Goal: Transaction & Acquisition: Obtain resource

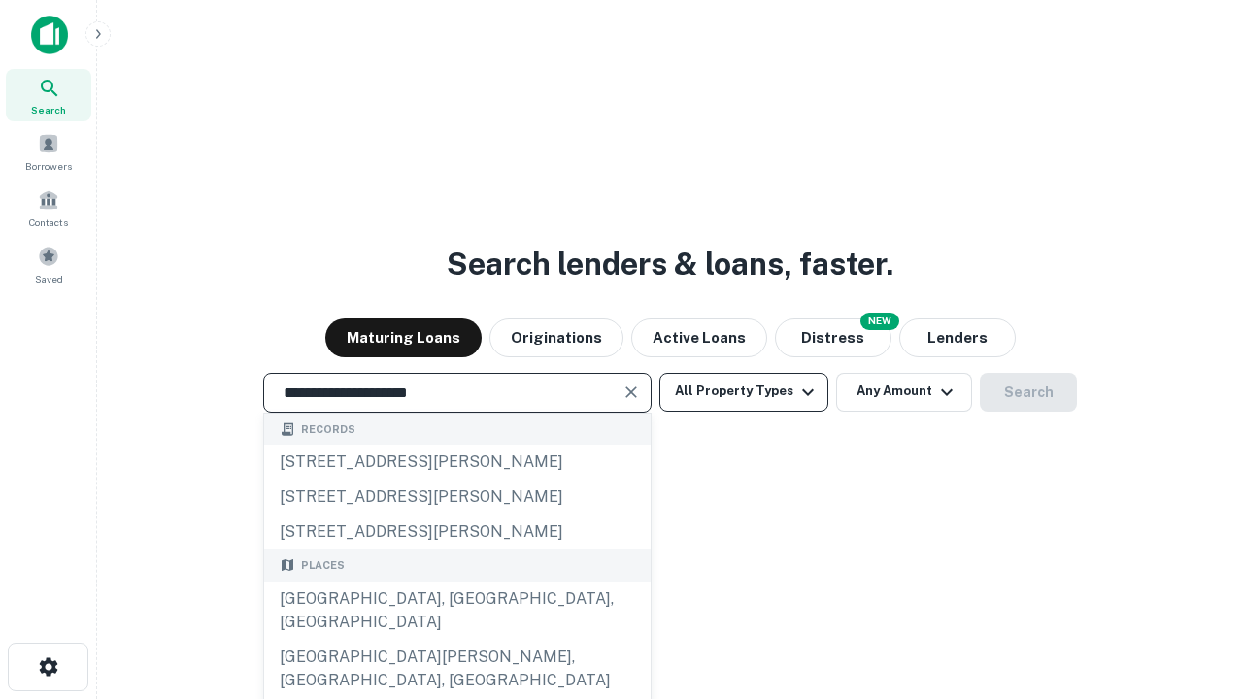
click at [456, 640] on div "Santa Monica, CA, USA" at bounding box center [457, 611] width 386 height 58
click at [744, 391] on button "All Property Types" at bounding box center [743, 392] width 169 height 39
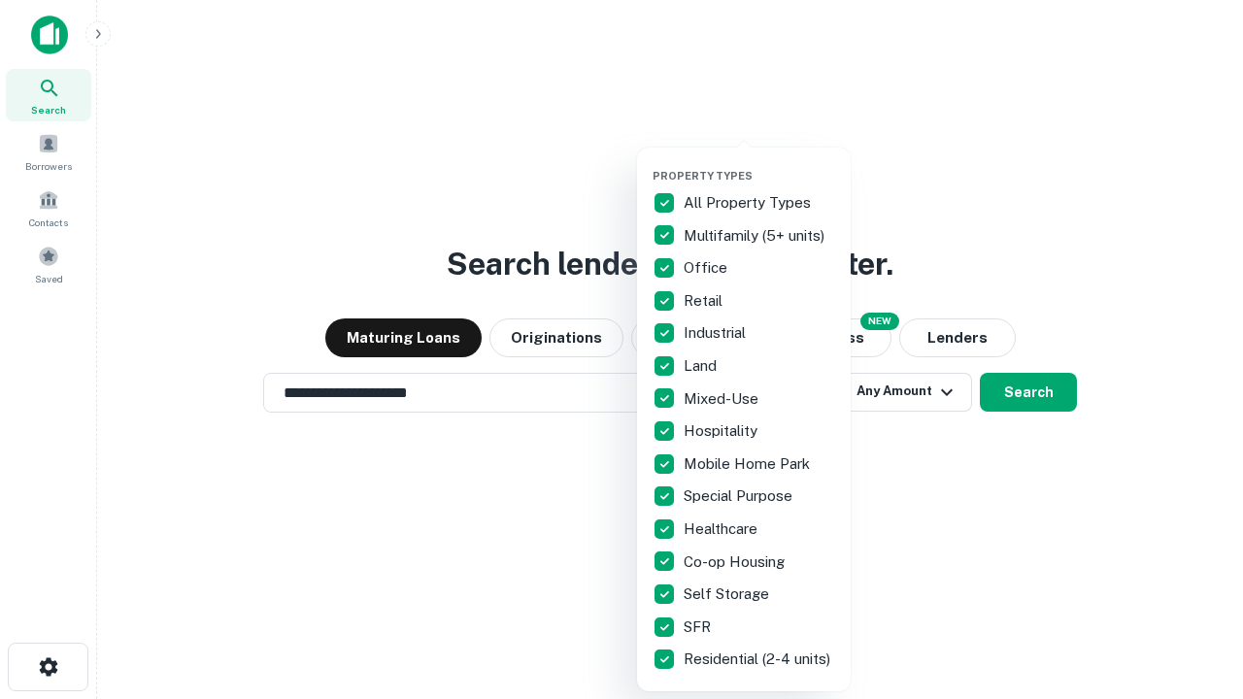
type input "**********"
click at [759, 163] on button "button" at bounding box center [760, 163] width 214 height 1
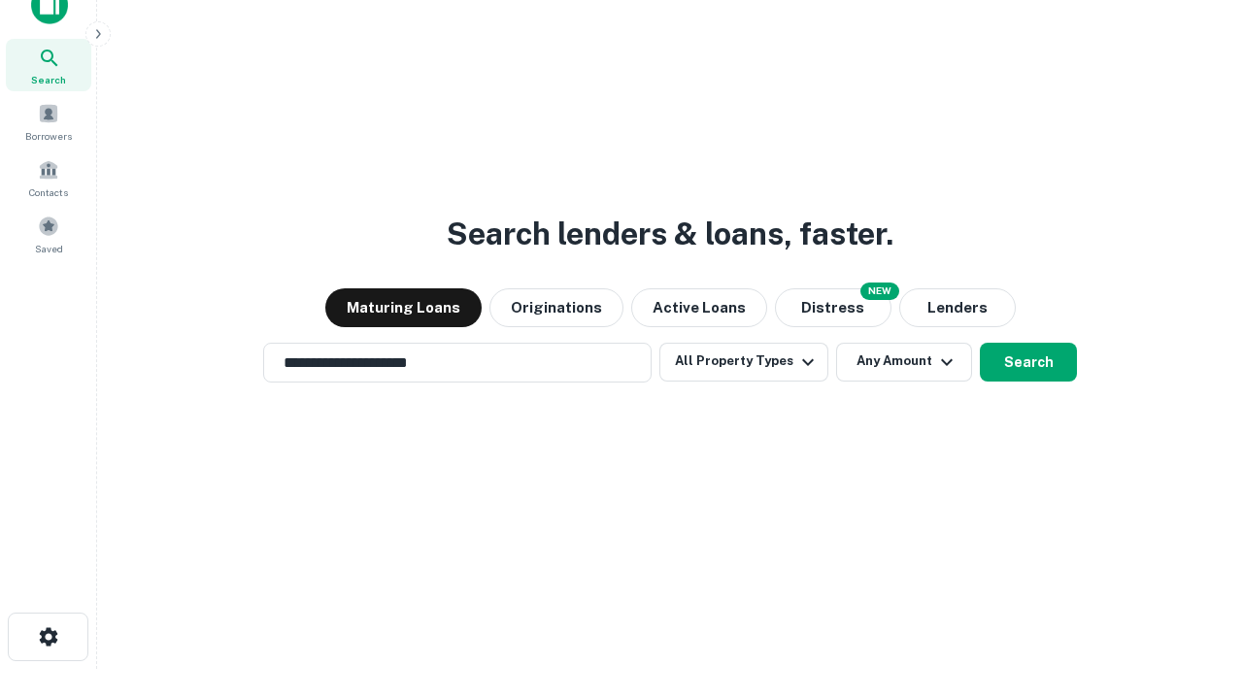
scroll to position [12, 234]
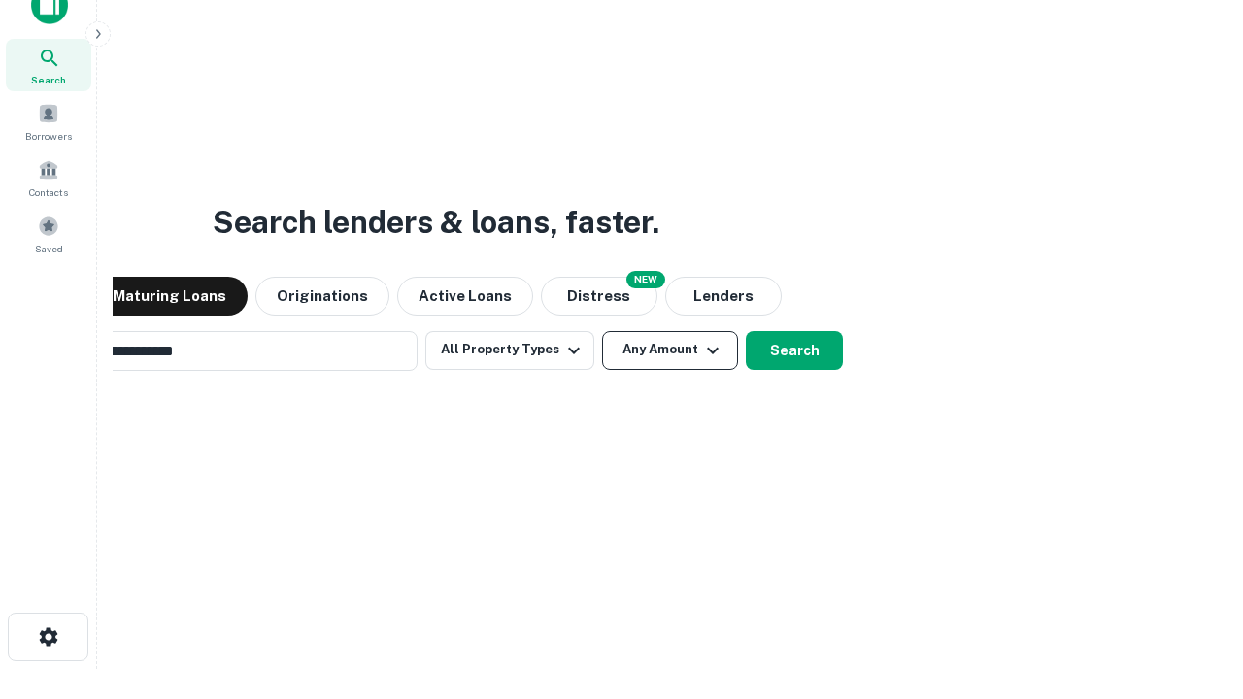
click at [602, 331] on button "Any Amount" at bounding box center [670, 350] width 136 height 39
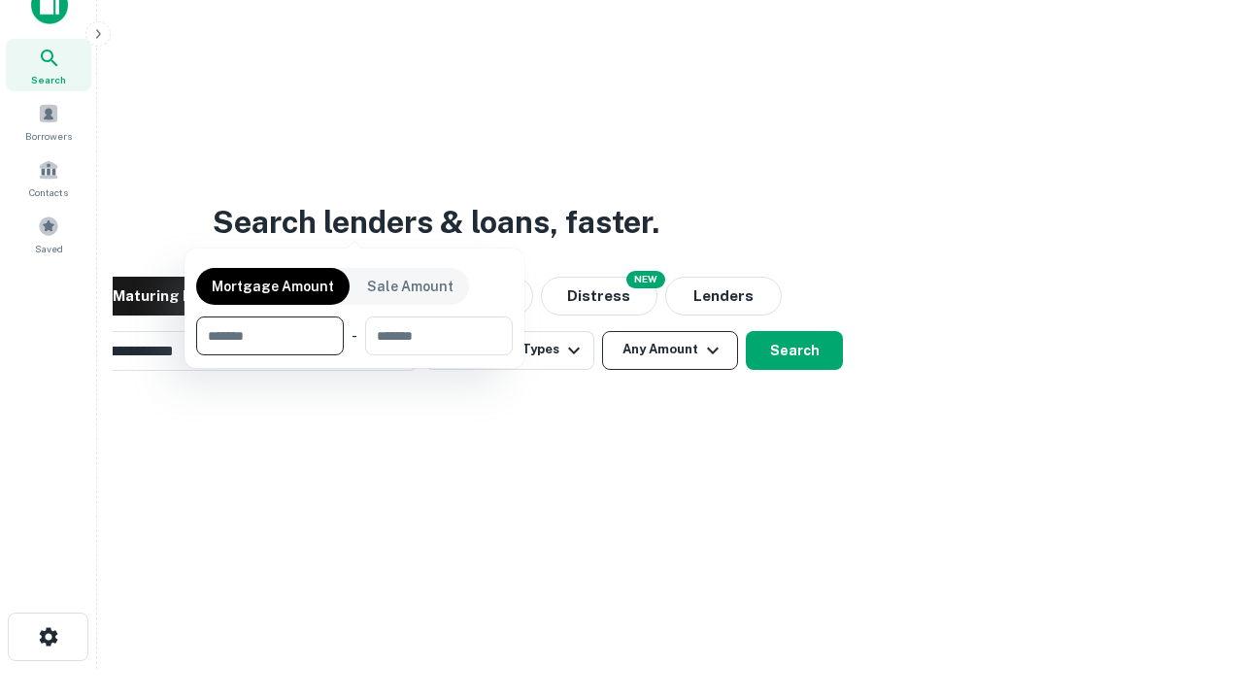
scroll to position [31, 0]
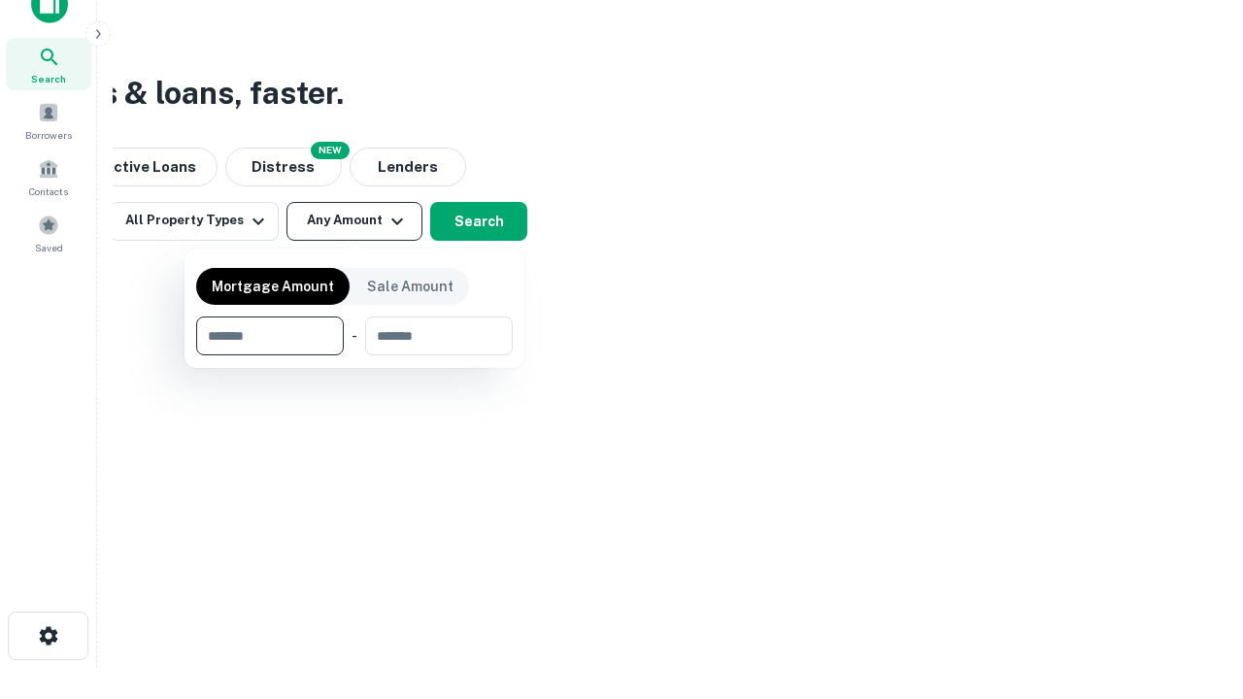
type input "*******"
click at [354, 355] on button "button" at bounding box center [354, 355] width 317 height 1
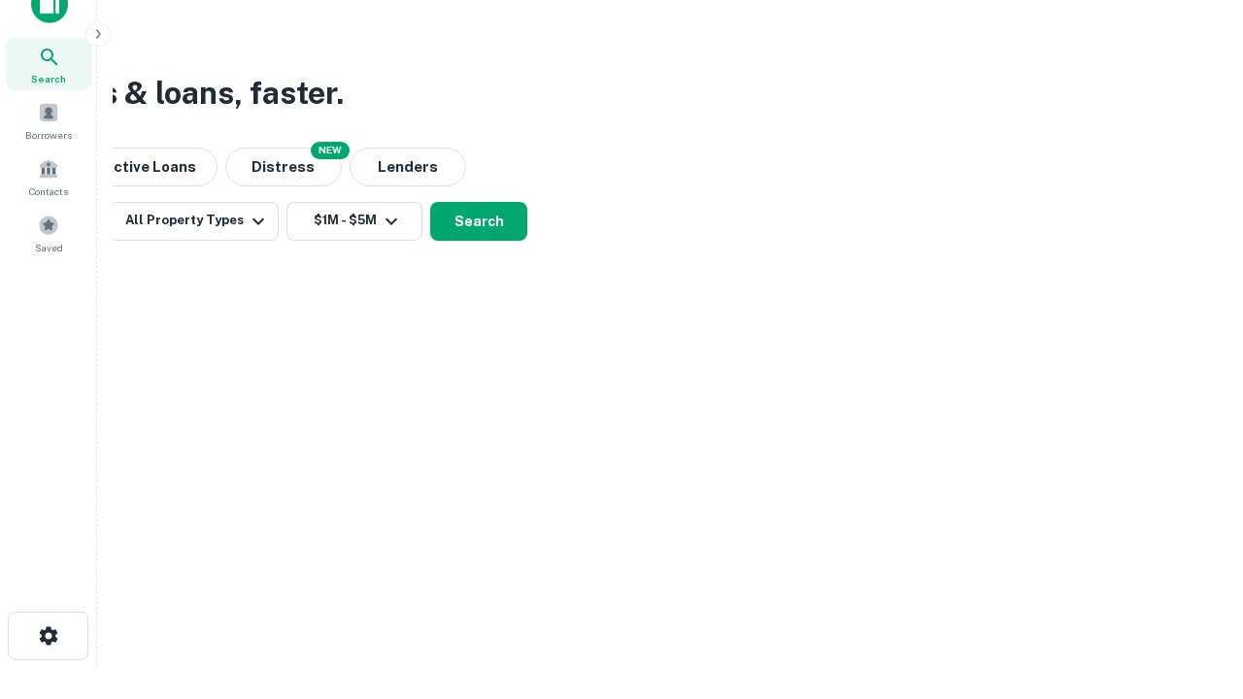
scroll to position [12, 358]
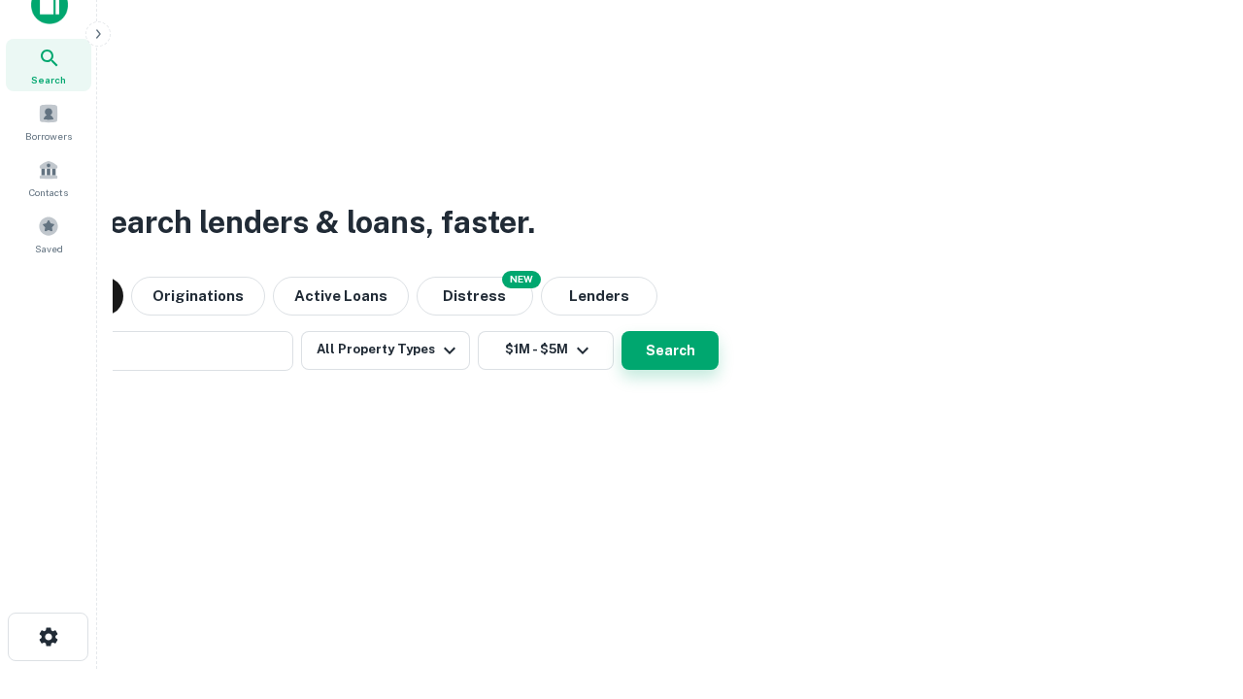
click at [621, 331] on button "Search" at bounding box center [669, 350] width 97 height 39
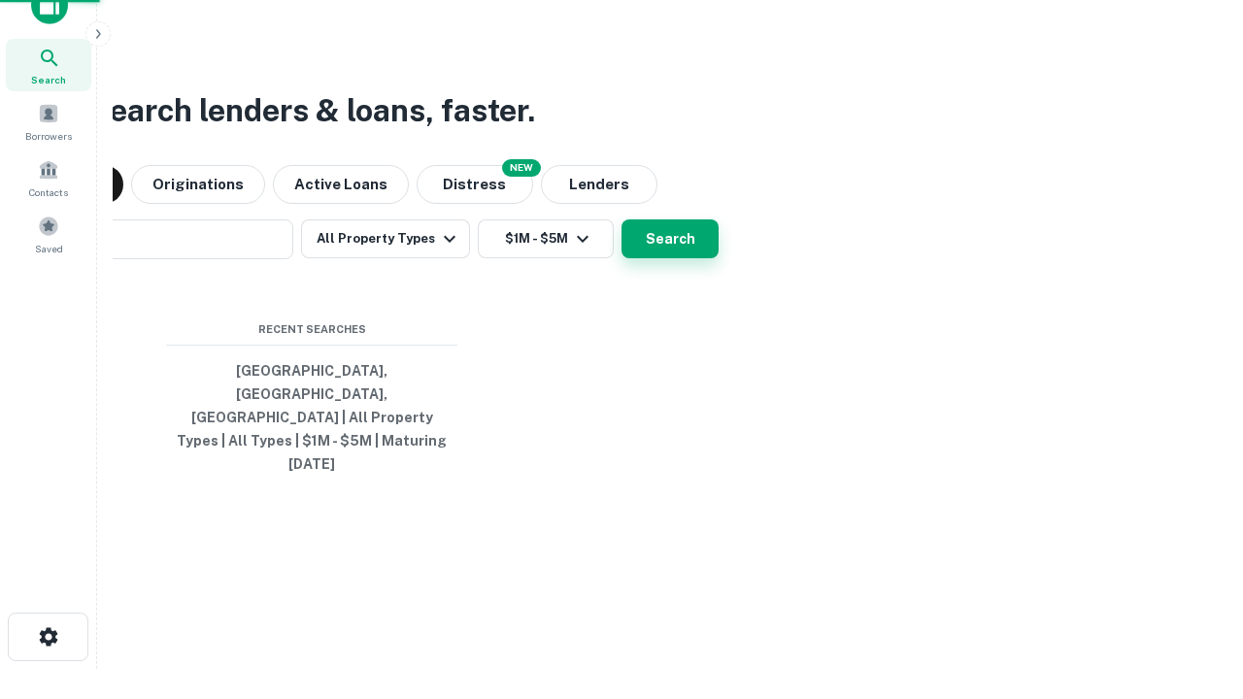
scroll to position [51, 550]
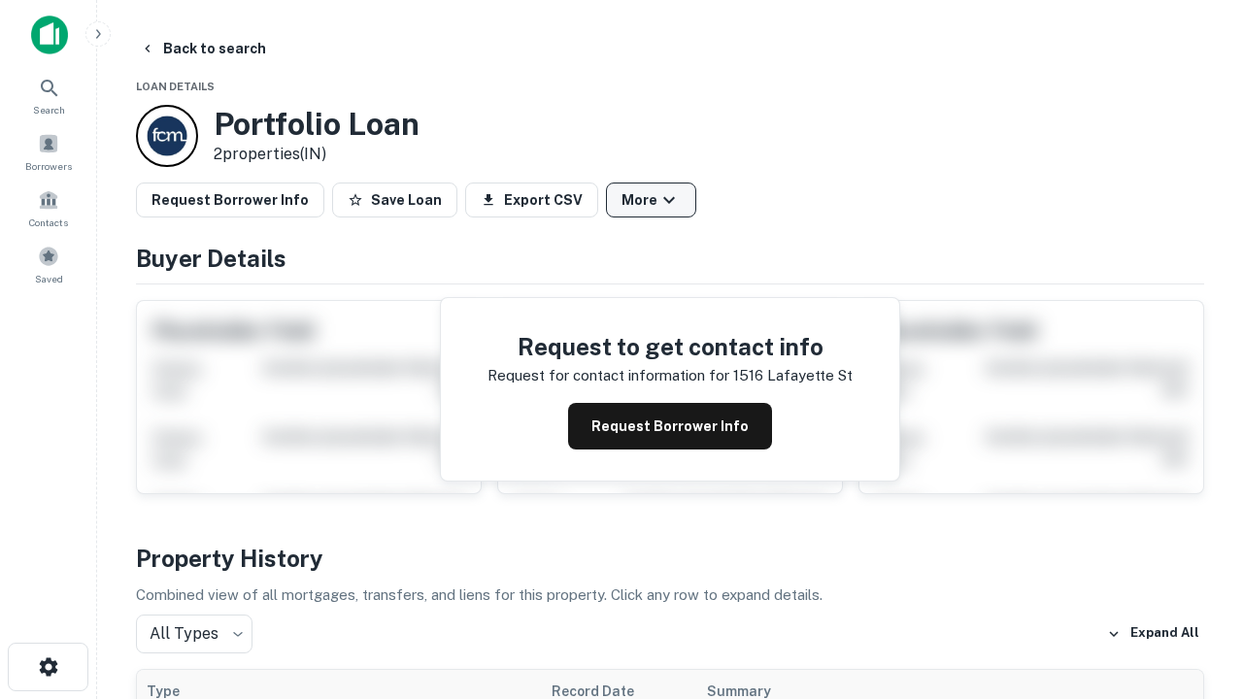
click at [651, 200] on button "More" at bounding box center [651, 200] width 90 height 35
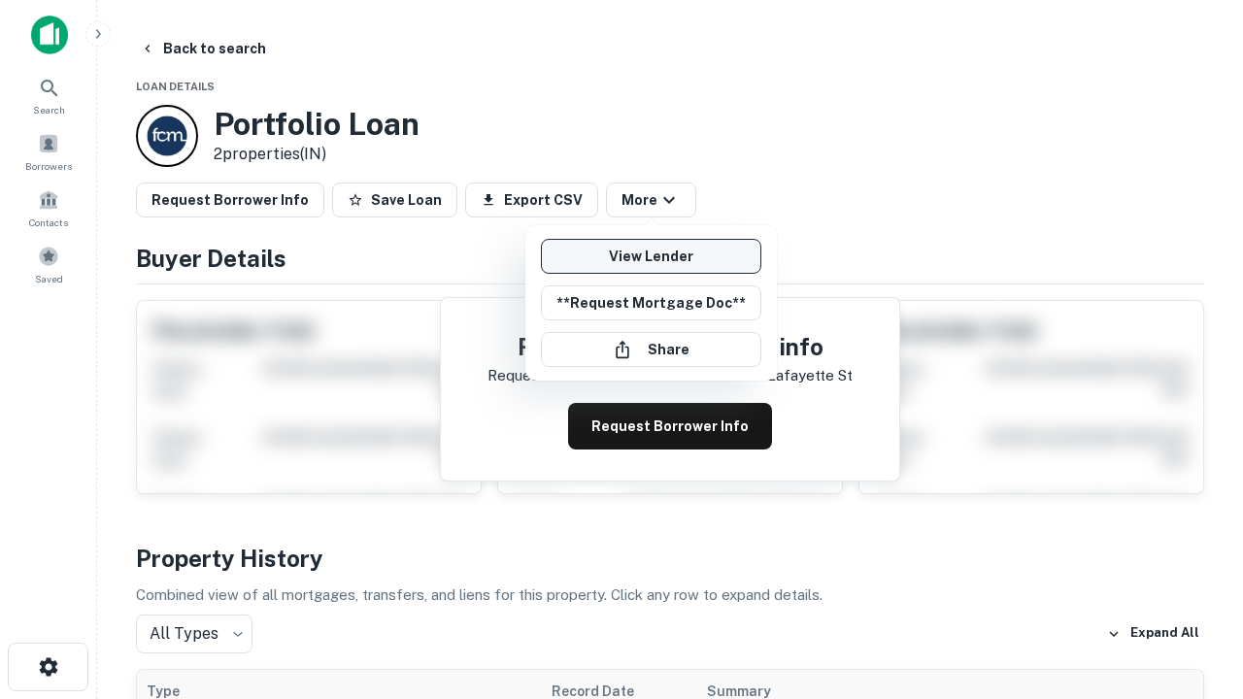
click at [651, 256] on link "View Lender" at bounding box center [651, 256] width 220 height 35
